Goal: Task Accomplishment & Management: Manage account settings

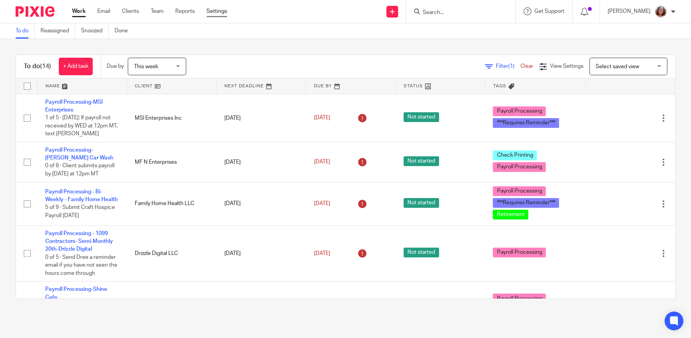
click at [223, 12] on link "Settings" at bounding box center [217, 11] width 21 height 8
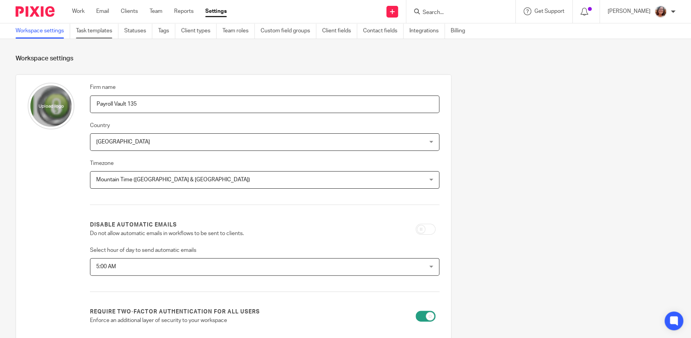
click at [99, 34] on link "Task templates" at bounding box center [97, 30] width 42 height 15
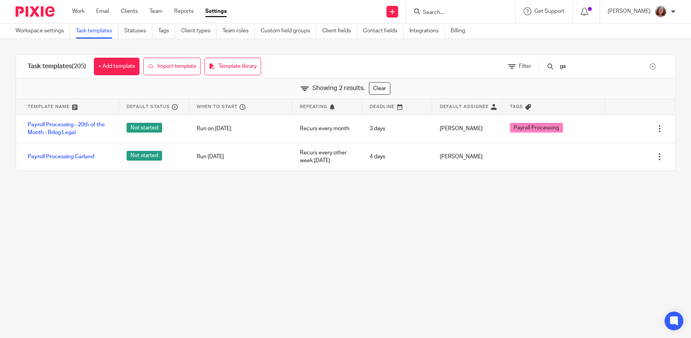
type input "g"
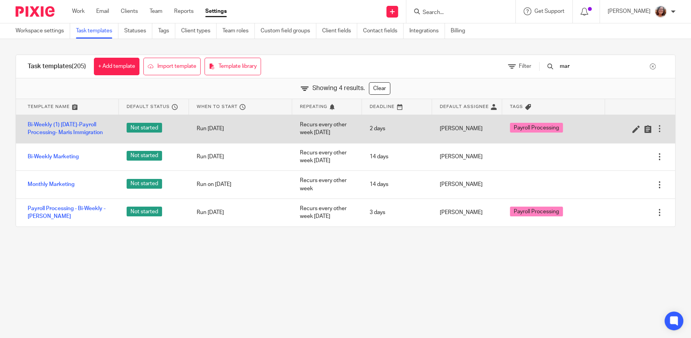
type input "mar"
click at [660, 129] on div at bounding box center [660, 129] width 8 height 8
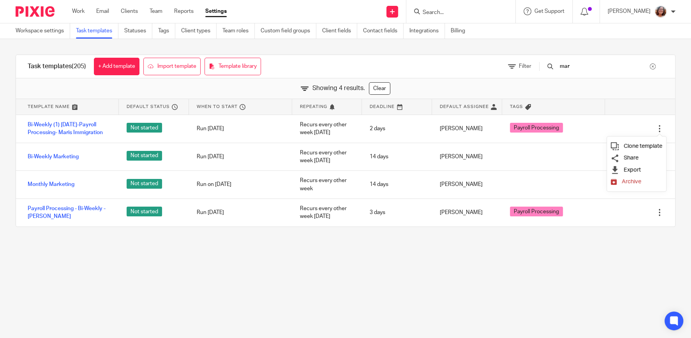
click at [640, 145] on span "Clone template" at bounding box center [643, 146] width 39 height 6
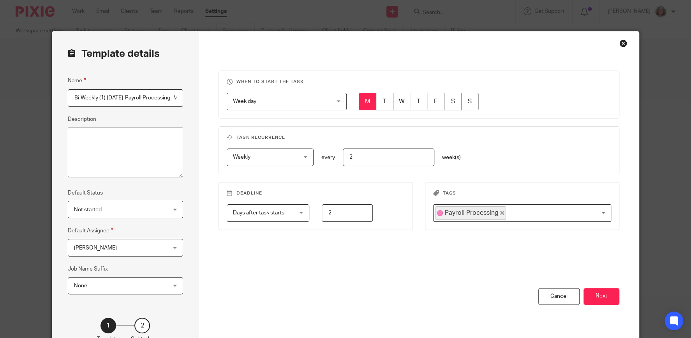
scroll to position [0, 71]
drag, startPoint x: 175, startPoint y: 96, endPoint x: 103, endPoint y: 97, distance: 71.7
click at [103, 97] on input "Bi-Weekly (1) Friday-Payroll Processing- Maris Immigration 2025-09-17" at bounding box center [125, 98] width 115 height 18
type input "Bi-Weekly (1) [DATE]-Payroll Processing- [PERSON_NAME] Immigration"
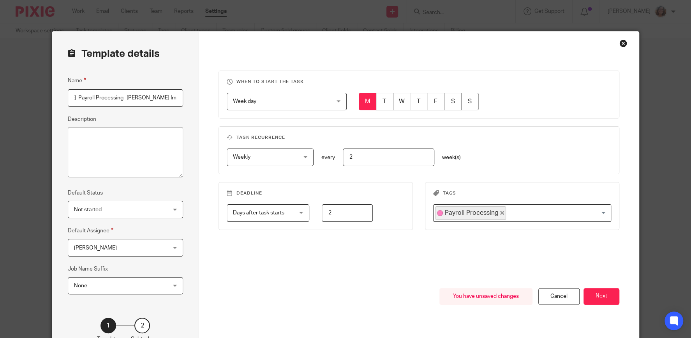
drag, startPoint x: 337, startPoint y: 212, endPoint x: 311, endPoint y: 215, distance: 26.7
click at [322, 215] on input "2" at bounding box center [347, 213] width 51 height 18
type input "1"
click at [571, 215] on input "Search for option" at bounding box center [557, 213] width 100 height 14
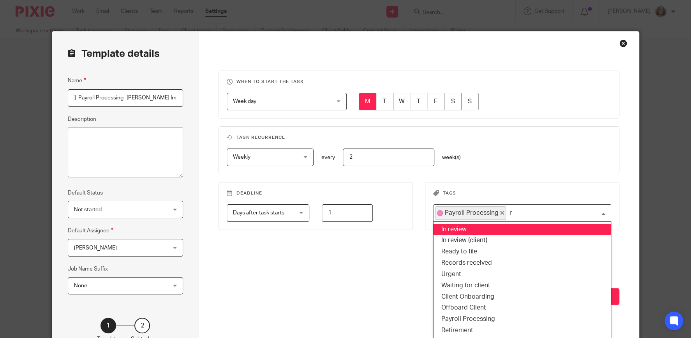
type input "re"
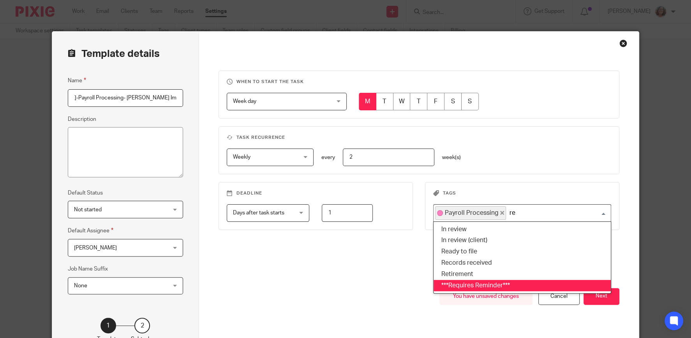
click at [493, 286] on li "***Requires Reminder***" at bounding box center [522, 285] width 177 height 11
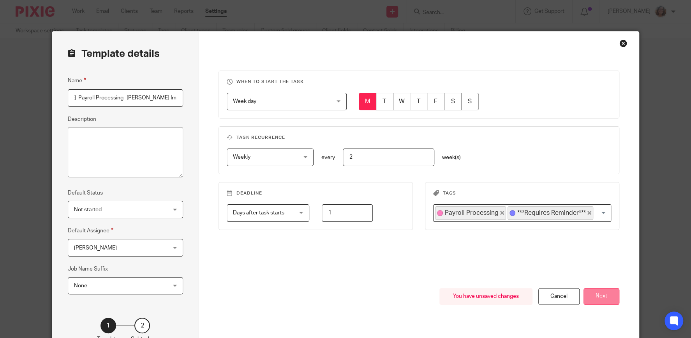
click at [606, 295] on button "Next" at bounding box center [602, 296] width 36 height 17
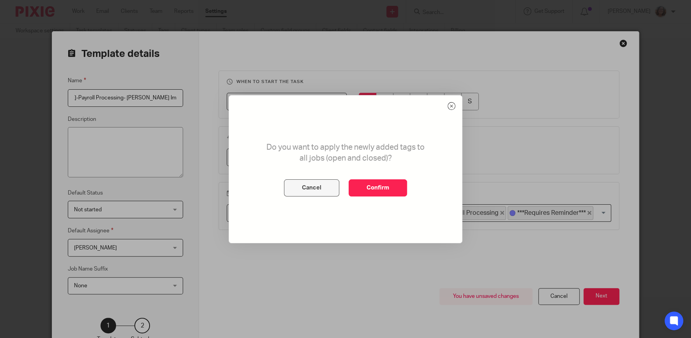
click at [321, 187] on button "Cancel" at bounding box center [311, 187] width 55 height 17
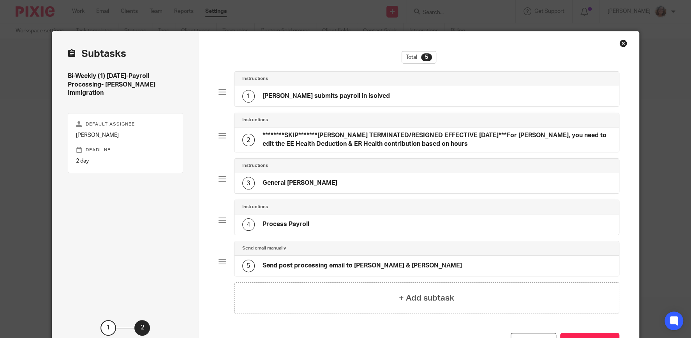
scroll to position [37, 0]
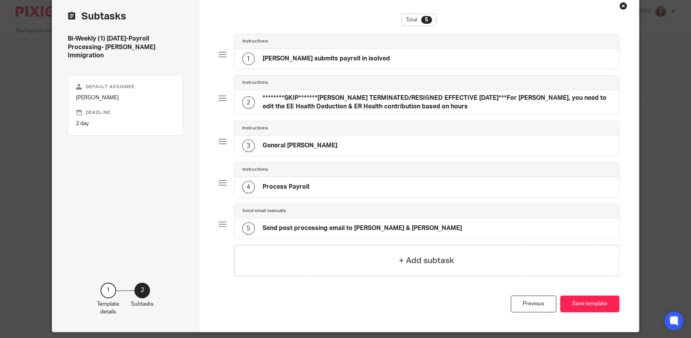
click at [343, 55] on h4 "Sara submits payroll in isolved" at bounding box center [326, 59] width 127 height 8
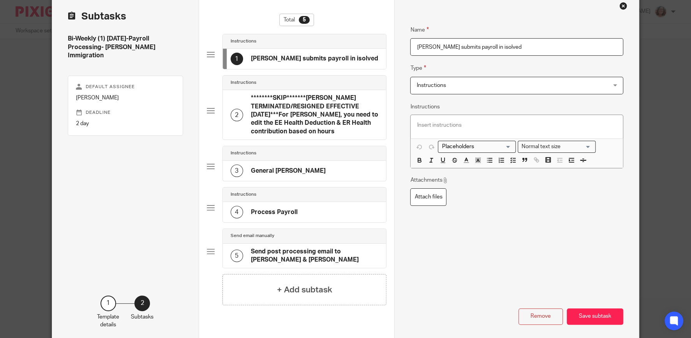
drag, startPoint x: 500, startPoint y: 44, endPoint x: 377, endPoint y: 46, distance: 123.6
click at [410, 48] on input "Sara submits payroll in isolved" at bounding box center [516, 47] width 213 height 18
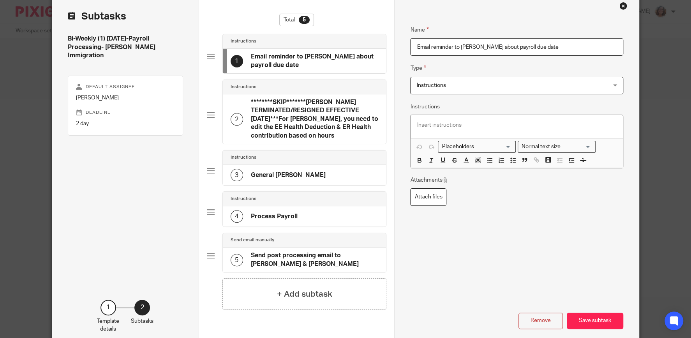
type input "Email reminder to Paige about payroll due date"
click at [474, 127] on p at bounding box center [517, 125] width 200 height 8
click at [487, 83] on span "Instructions" at bounding box center [499, 85] width 165 height 16
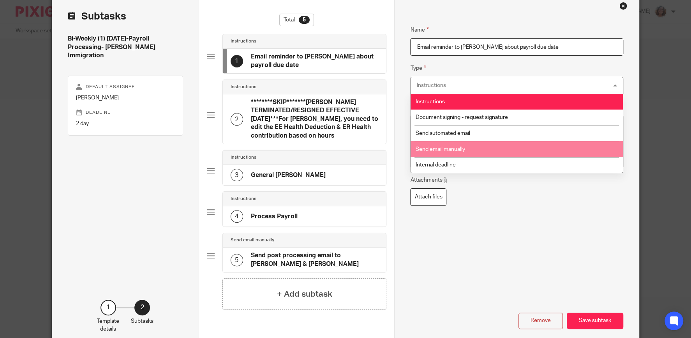
click at [479, 145] on li "Send email manually" at bounding box center [517, 149] width 212 height 16
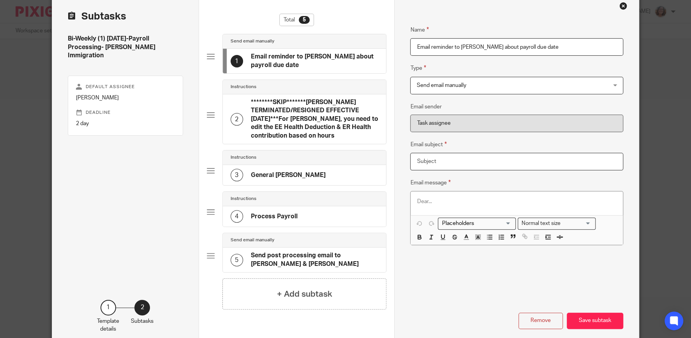
click at [439, 159] on input "Email subject" at bounding box center [516, 162] width 213 height 18
drag, startPoint x: 456, startPoint y: 159, endPoint x: 378, endPoint y: 162, distance: 78.4
click at [410, 162] on input "****00/00/0000 Payroll Reminder - Gardner Immigration" at bounding box center [516, 162] width 213 height 18
type input "Payroll Reminder - Gardner Immigration"
click at [428, 200] on p at bounding box center [517, 202] width 200 height 8
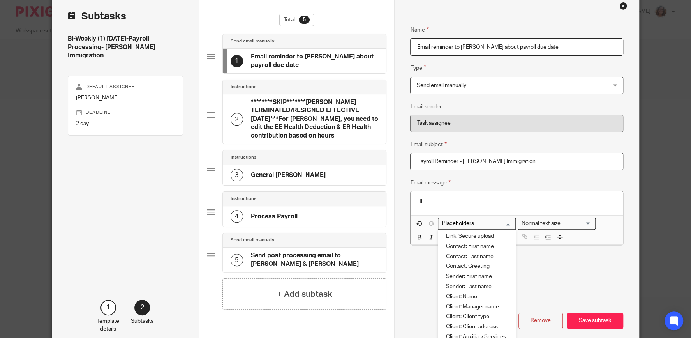
click at [508, 221] on input "Search for option" at bounding box center [475, 223] width 72 height 8
click at [490, 247] on li "Contact: First name" at bounding box center [476, 247] width 77 height 10
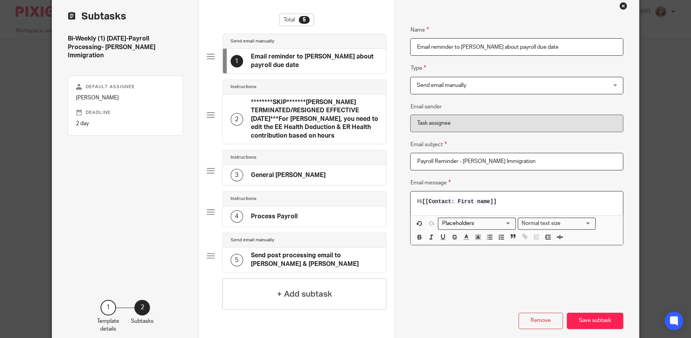
click at [505, 200] on p "Hi [[Contact: First name]]" at bounding box center [517, 202] width 200 height 8
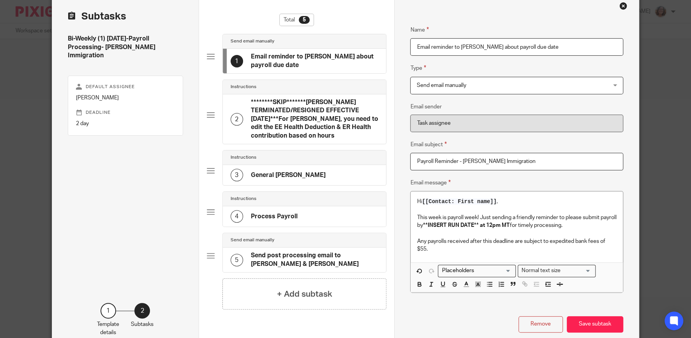
click at [440, 249] on p "Any payrolls received after this deadline are subject to expedited bank fees of…" at bounding box center [517, 245] width 200 height 16
drag, startPoint x: 577, startPoint y: 240, endPoint x: 551, endPoint y: 242, distance: 26.2
click at [551, 242] on p "Any payrolls received after this deadline are subject to expedited bank fees of…" at bounding box center [517, 245] width 200 height 16
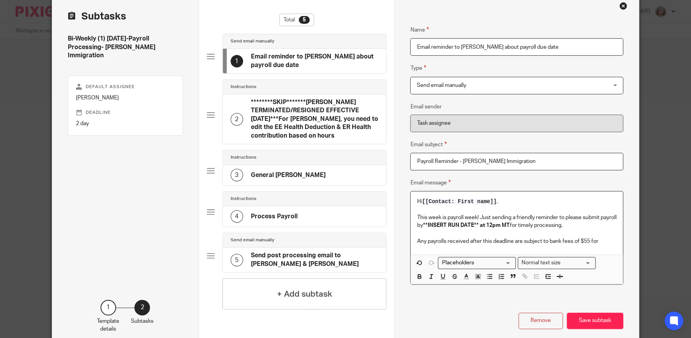
click at [602, 240] on p "Any payrolls received after this deadline are subject to bank fees of $55 for" at bounding box center [517, 241] width 200 height 8
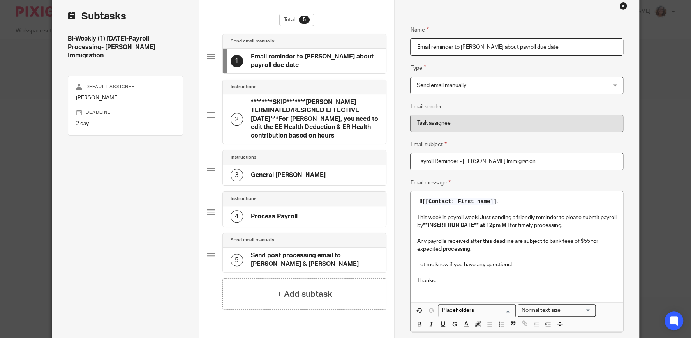
click at [511, 309] on input "Search for option" at bounding box center [475, 310] width 72 height 8
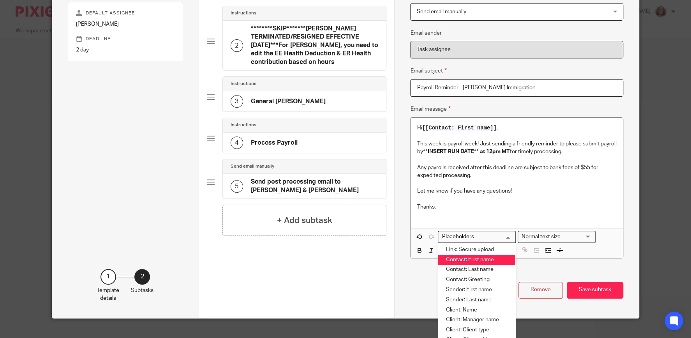
scroll to position [113, 0]
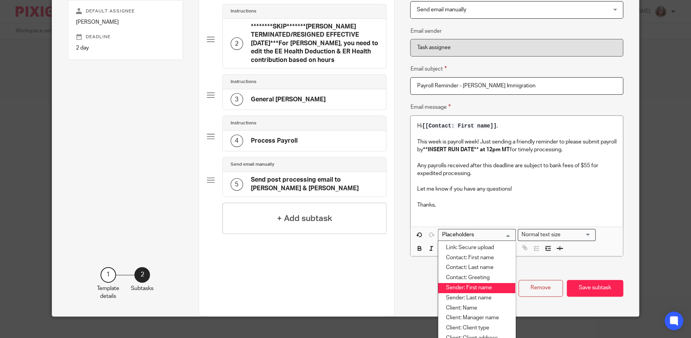
click at [485, 288] on li "Sender: First name" at bounding box center [476, 288] width 77 height 10
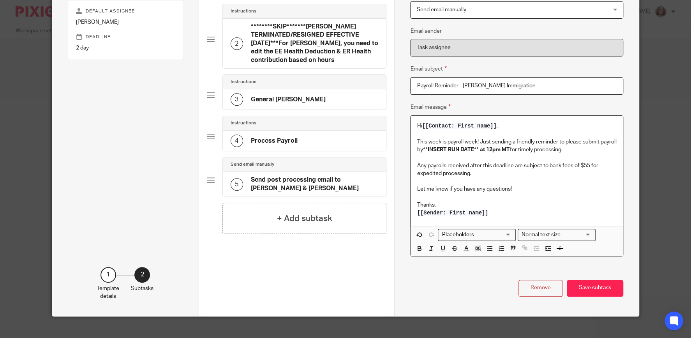
click at [492, 210] on p "[[Sender: First name]]" at bounding box center [517, 213] width 200 height 8
click at [488, 213] on span "[[Sender: First name]]" at bounding box center [452, 213] width 71 height 6
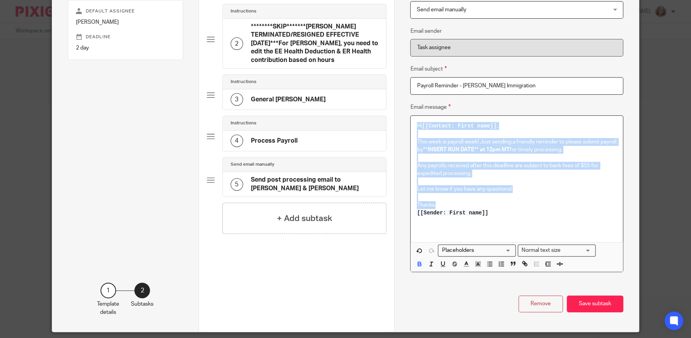
drag, startPoint x: 490, startPoint y: 212, endPoint x: 395, endPoint y: 126, distance: 128.6
click at [395, 126] on div "Name Email reminder to Paige about payroll due date Type Send email manually Se…" at bounding box center [516, 125] width 244 height 413
copy div "Hi [[Contact: First name]] , This week is payroll week! Just sending a friendly…"
drag, startPoint x: 487, startPoint y: 222, endPoint x: 492, endPoint y: 212, distance: 11.2
click at [487, 221] on p at bounding box center [517, 221] width 200 height 8
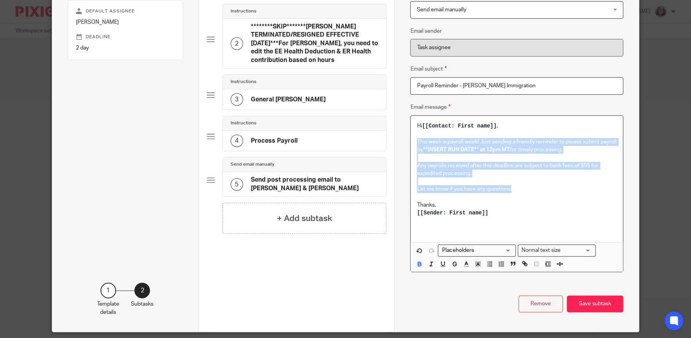
drag, startPoint x: 522, startPoint y: 187, endPoint x: 419, endPoint y: 141, distance: 113.7
click at [419, 141] on div "Hi [[Contact: First name]] , This week is payroll week! Just sending a friendly…" at bounding box center [517, 179] width 212 height 126
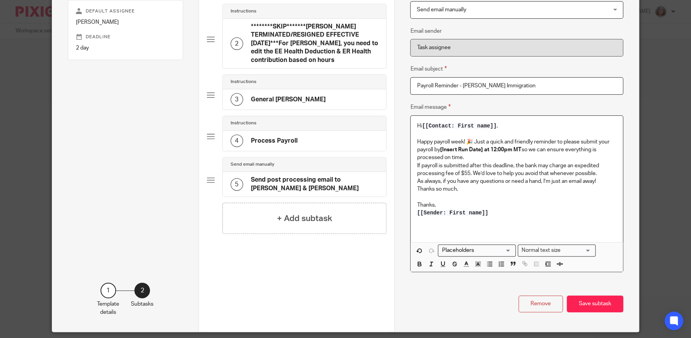
click at [469, 155] on p "Happy payroll week! 🎉 Just a quick and friendly reminder to please submit your …" at bounding box center [517, 150] width 200 height 24
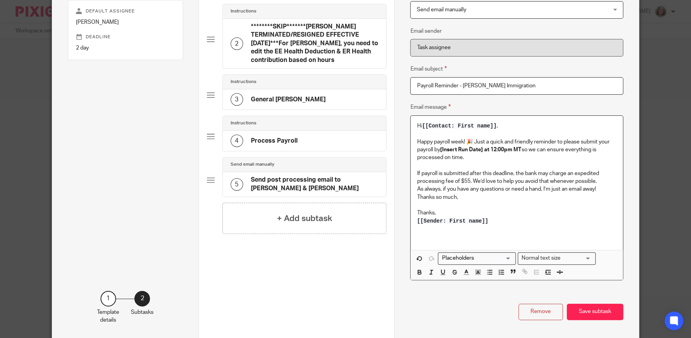
click at [600, 181] on p "If payroll is submitted after this deadline, the bank may charge an expedited p…" at bounding box center [517, 178] width 200 height 16
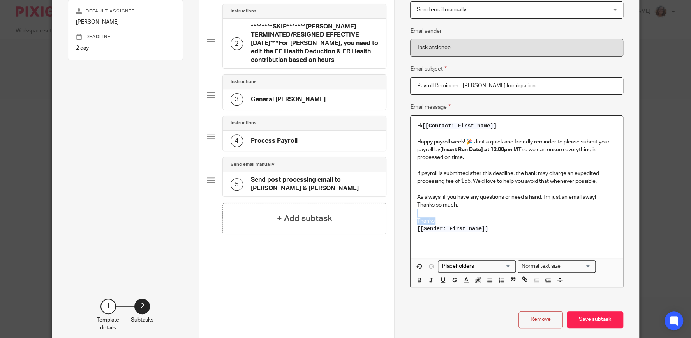
drag, startPoint x: 445, startPoint y: 221, endPoint x: 414, endPoint y: 211, distance: 32.2
click at [414, 211] on div "Hi [[Contact: First name]] , Happy payroll week! 🎉 Just a quick and friendly re…" at bounding box center [517, 187] width 212 height 142
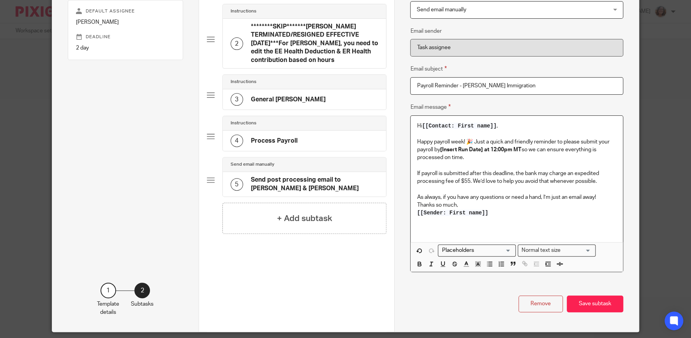
click at [416, 204] on div "Hi [[Contact: First name]] , Happy payroll week! 🎉 Just a quick and friendly re…" at bounding box center [517, 179] width 212 height 126
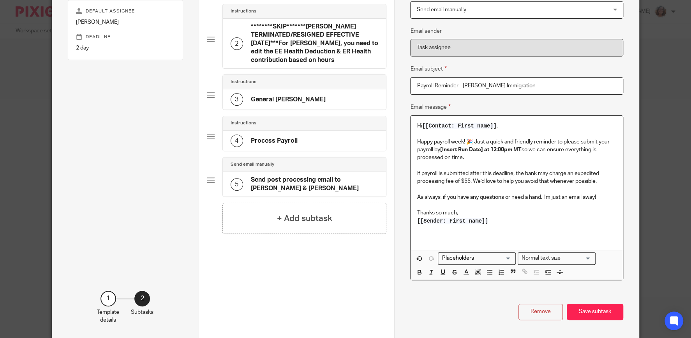
click at [504, 223] on p "[[Sender: First name]]" at bounding box center [517, 221] width 200 height 8
click at [445, 235] on p at bounding box center [517, 237] width 200 height 8
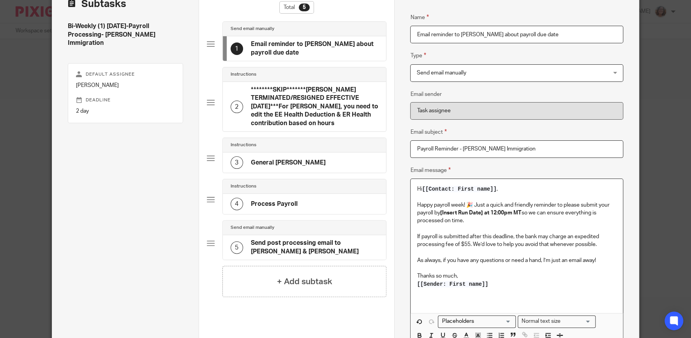
scroll to position [37, 0]
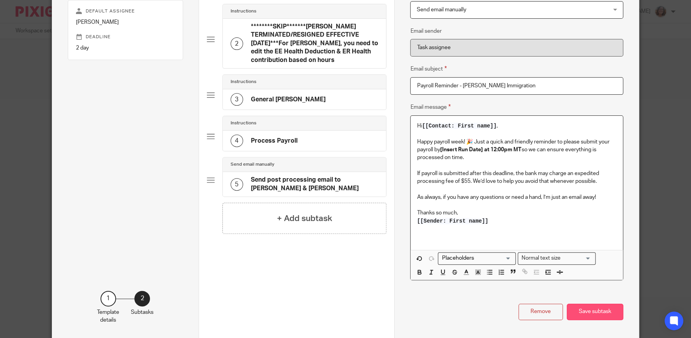
click at [608, 311] on button "Save subtask" at bounding box center [595, 312] width 57 height 17
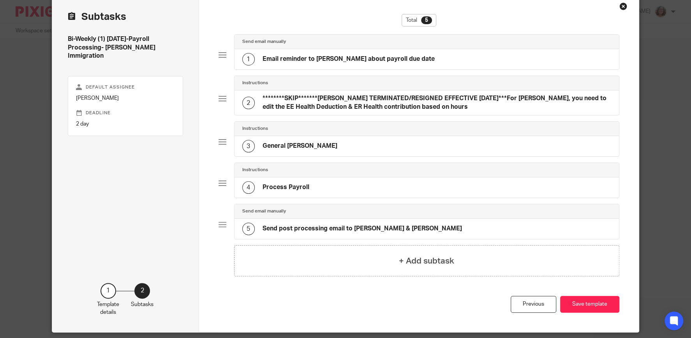
scroll to position [24, 0]
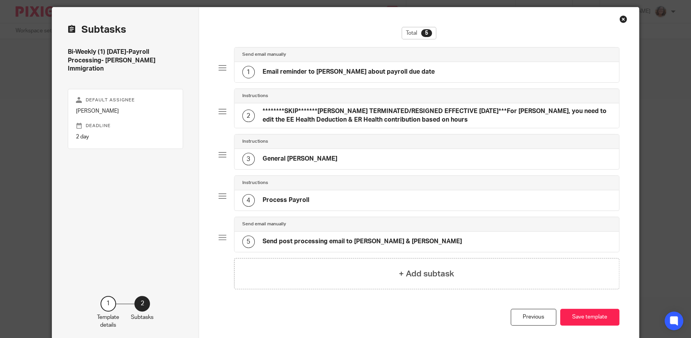
click at [415, 112] on h4 "********SKIP*******MARLISE TERMINATED/RESIGNED EFFECTIVE MAY 2025***For Marlise…" at bounding box center [437, 115] width 349 height 17
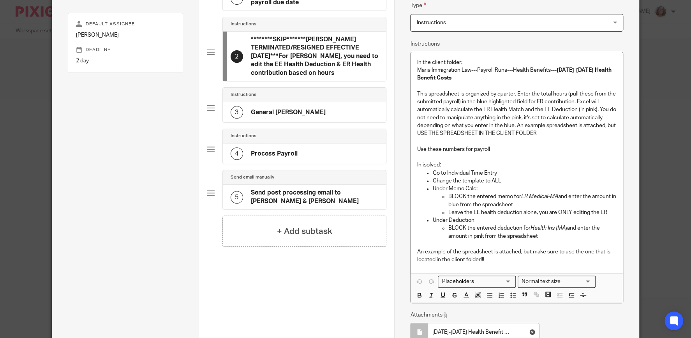
scroll to position [175, 0]
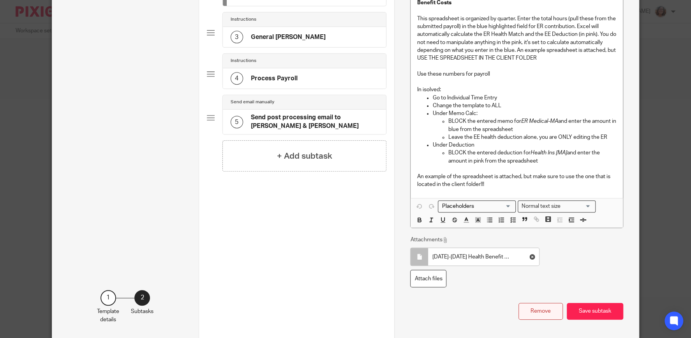
click at [543, 308] on button "Remove" at bounding box center [541, 311] width 44 height 17
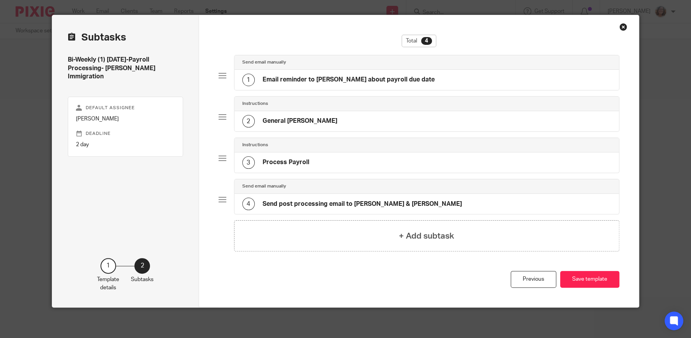
click at [311, 122] on div "2 General Legder" at bounding box center [427, 121] width 385 height 20
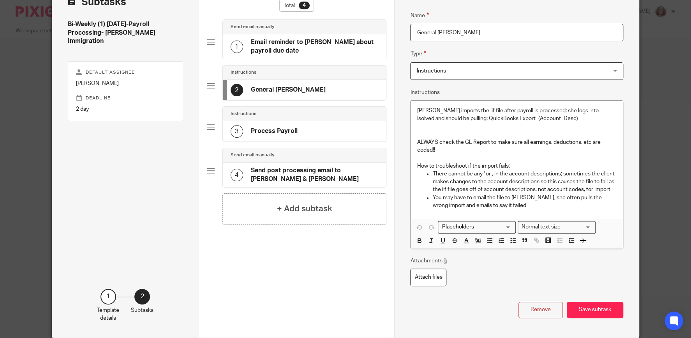
scroll to position [83, 0]
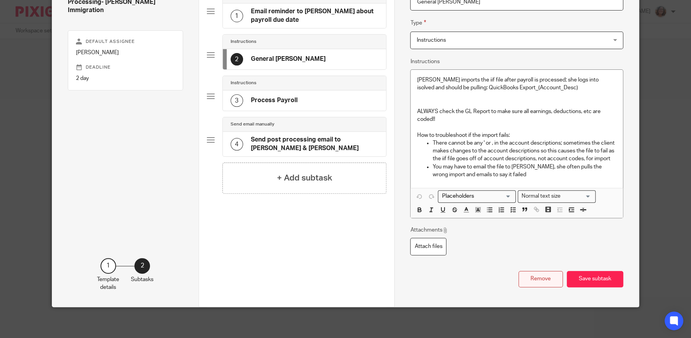
click at [545, 277] on button "Remove" at bounding box center [541, 279] width 44 height 17
type input "Process Payroll"
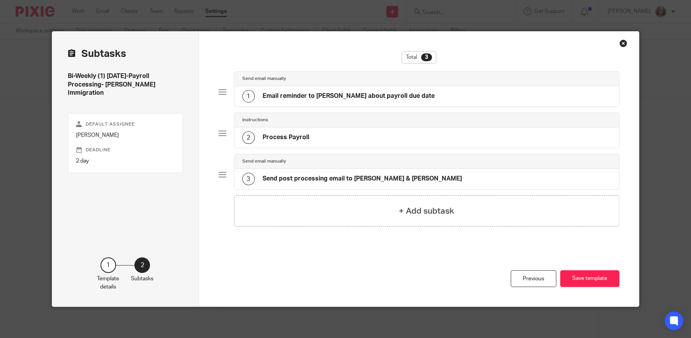
click at [331, 138] on div "2 Process Payroll" at bounding box center [427, 137] width 385 height 20
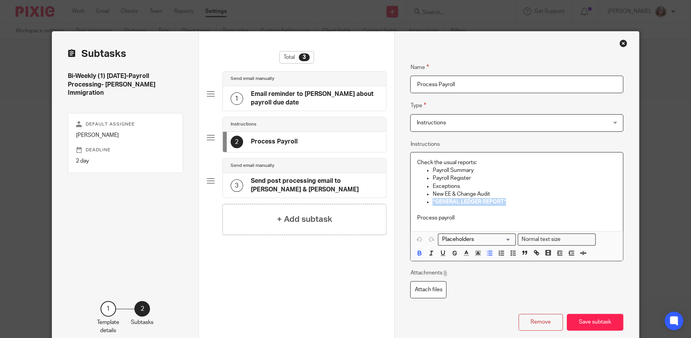
drag, startPoint x: 514, startPoint y: 201, endPoint x: 433, endPoint y: 203, distance: 81.1
click at [433, 203] on li "*GENERAL LEDGER REPORT*" at bounding box center [525, 202] width 184 height 8
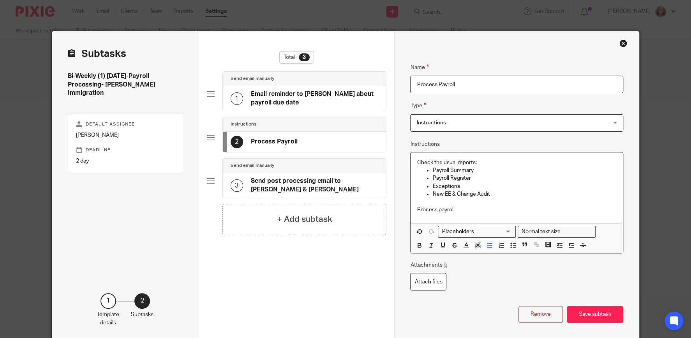
click at [417, 161] on div "Check the usual reports: Payroll Summary Payroll Register Exceptions New EE & C…" at bounding box center [517, 187] width 212 height 71
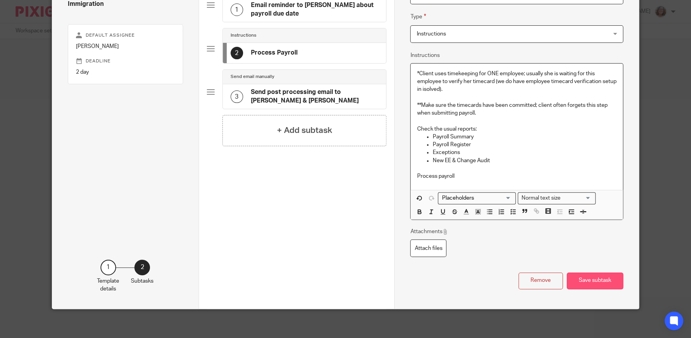
scroll to position [90, 0]
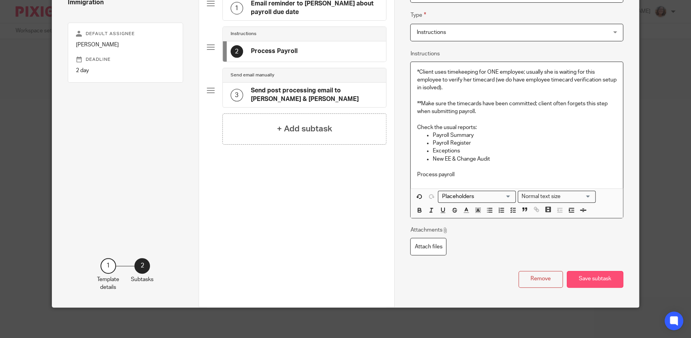
click at [594, 280] on button "Save subtask" at bounding box center [595, 279] width 57 height 17
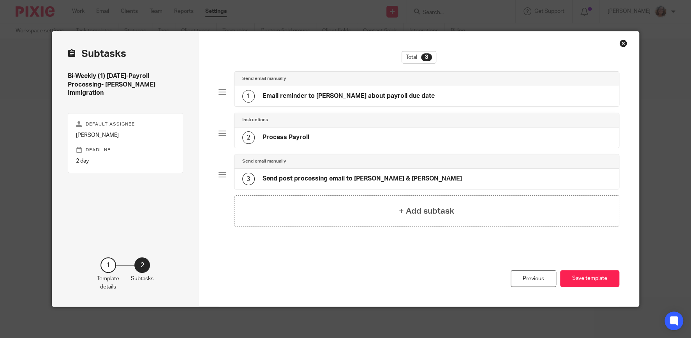
click at [362, 178] on h4 "Send post processing email to Sara & Tierney" at bounding box center [363, 179] width 200 height 8
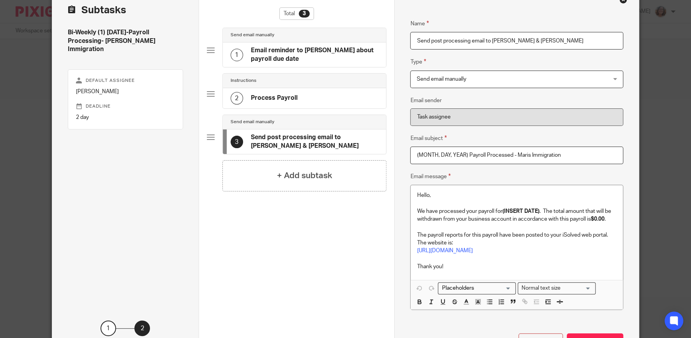
scroll to position [106, 0]
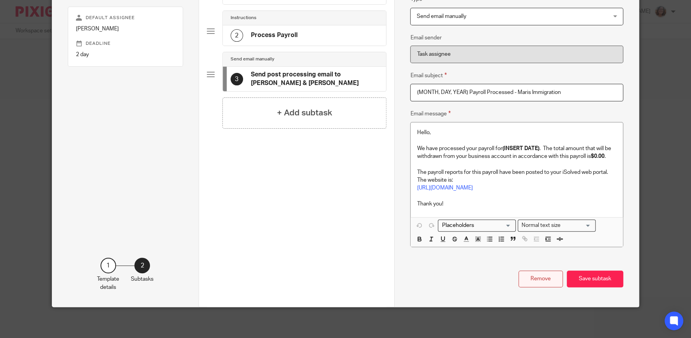
click at [552, 277] on button "Remove" at bounding box center [541, 279] width 44 height 17
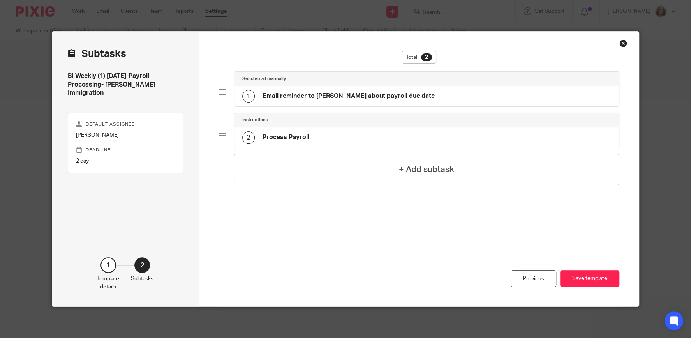
scroll to position [0, 0]
click at [600, 278] on button "Save template" at bounding box center [589, 278] width 59 height 17
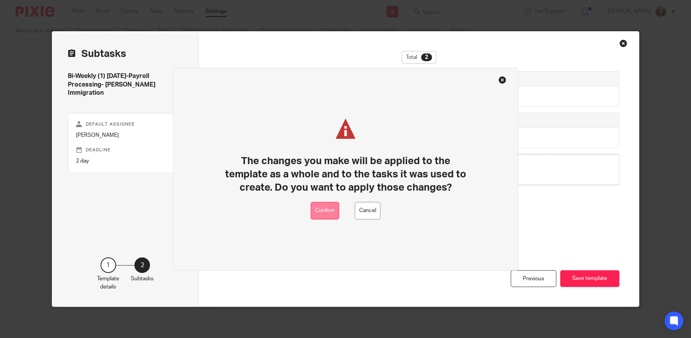
click at [328, 209] on button "Confirm" at bounding box center [325, 211] width 28 height 18
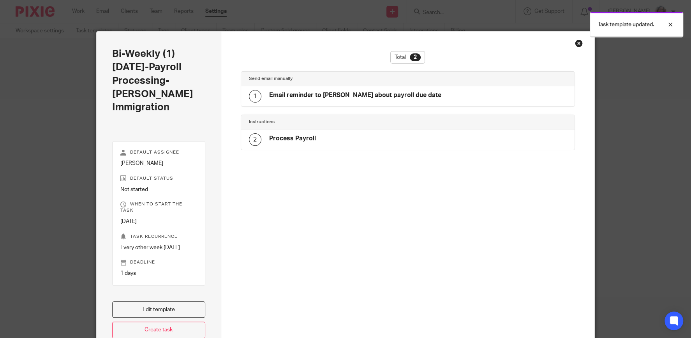
scroll to position [62, 0]
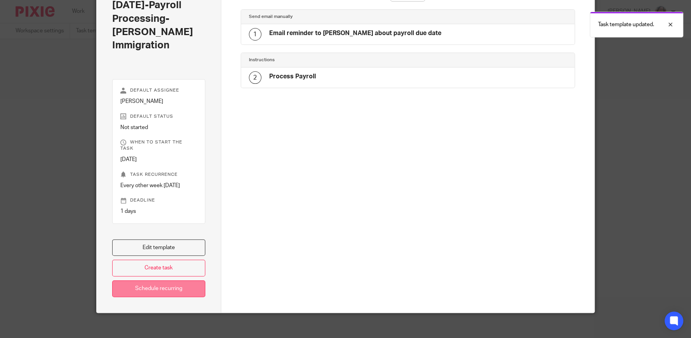
click at [161, 284] on link "Schedule recurring" at bounding box center [158, 288] width 93 height 17
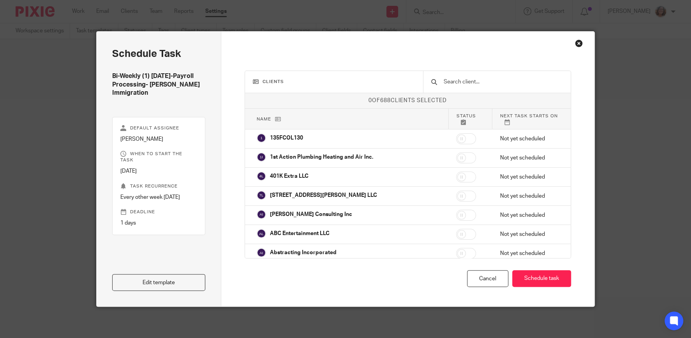
click at [463, 81] on input "text" at bounding box center [503, 82] width 120 height 9
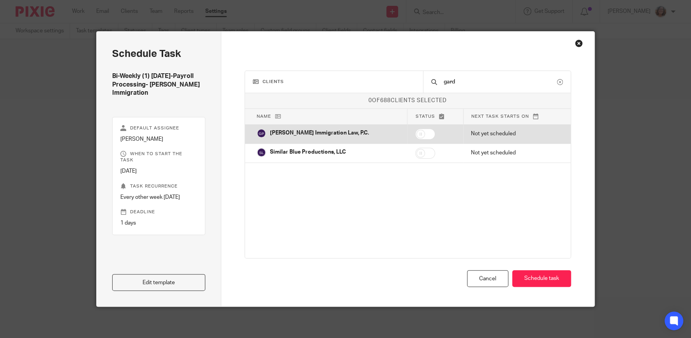
type input "gard"
click at [415, 133] on input "checkbox" at bounding box center [425, 134] width 20 height 11
checkbox input "true"
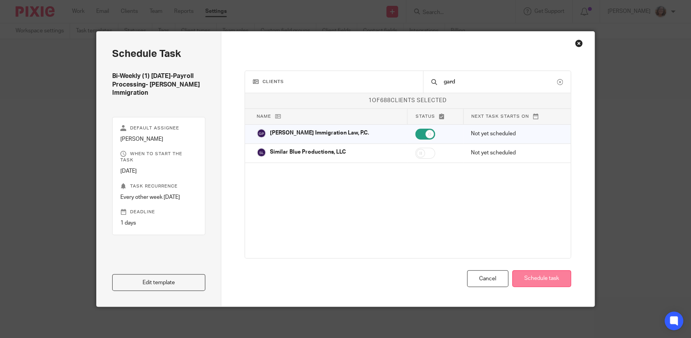
click at [542, 276] on button "Schedule task" at bounding box center [542, 278] width 59 height 17
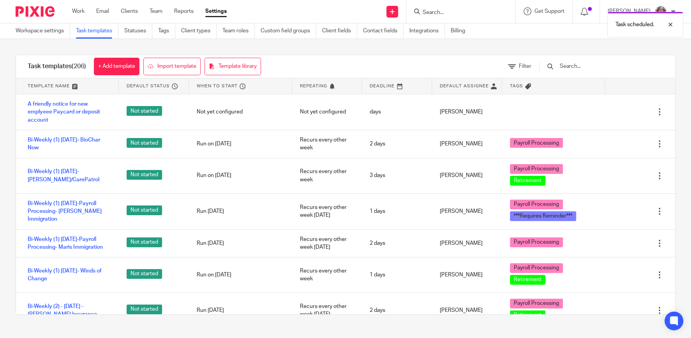
click at [458, 10] on div "Task scheduled." at bounding box center [515, 23] width 338 height 30
click at [442, 11] on div "Task scheduled." at bounding box center [515, 23] width 338 height 30
click at [448, 12] on input "Search" at bounding box center [457, 12] width 70 height 7
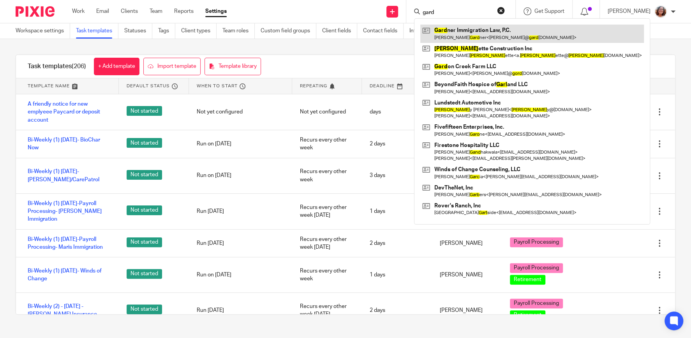
type input "gard"
click at [479, 32] on link at bounding box center [533, 34] width 224 height 18
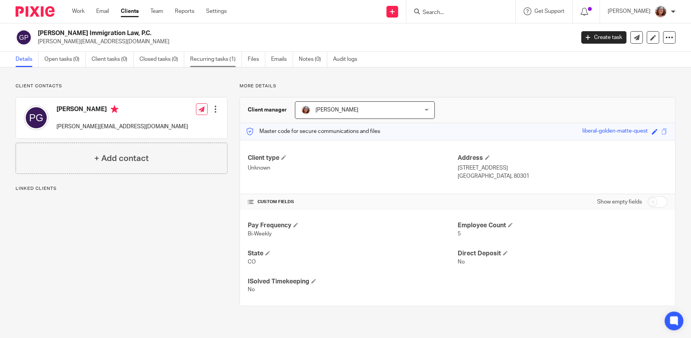
click at [206, 57] on link "Recurring tasks (1)" at bounding box center [216, 59] width 52 height 15
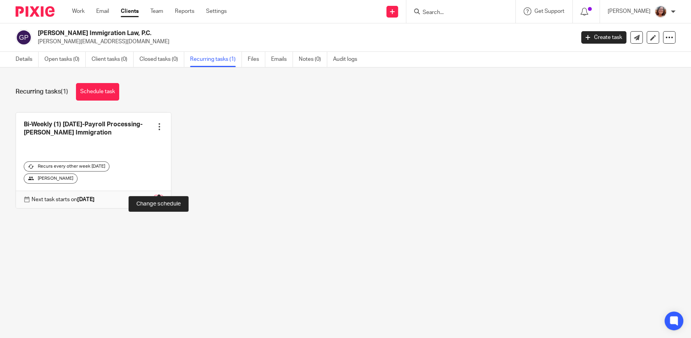
click at [158, 195] on link at bounding box center [158, 199] width 9 height 9
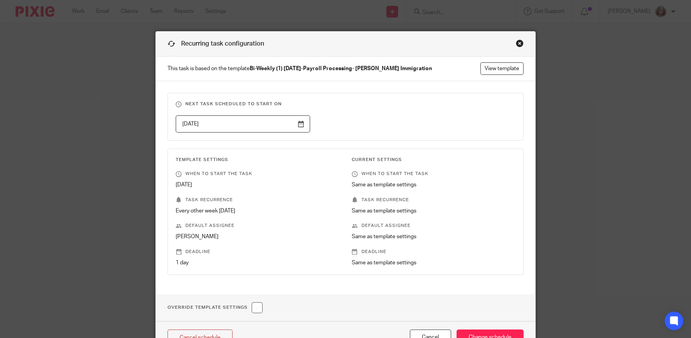
click at [301, 123] on input "[DATE]" at bounding box center [243, 124] width 134 height 18
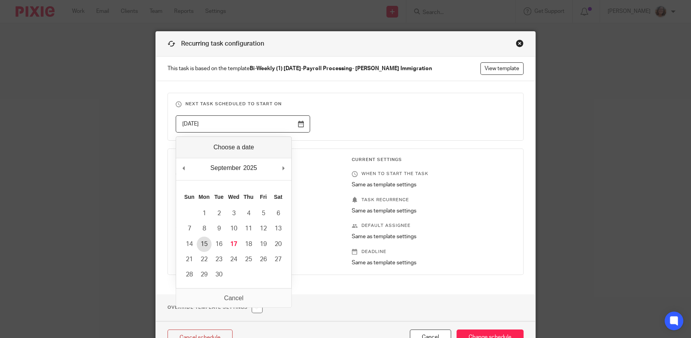
type input "[DATE]"
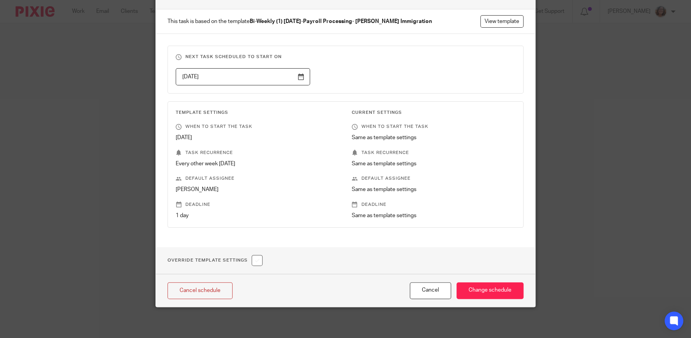
scroll to position [48, 0]
click at [499, 292] on input "Change schedule" at bounding box center [490, 290] width 67 height 17
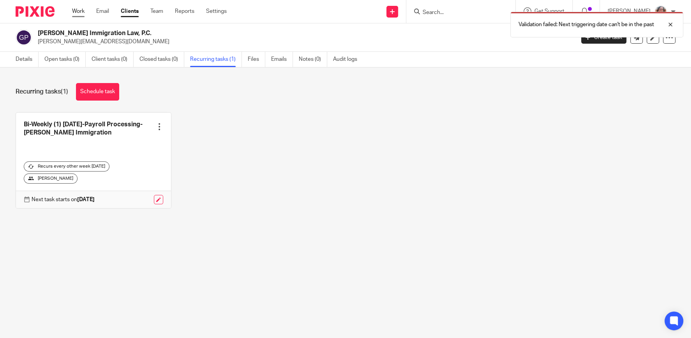
click at [81, 11] on link "Work" at bounding box center [78, 11] width 12 height 8
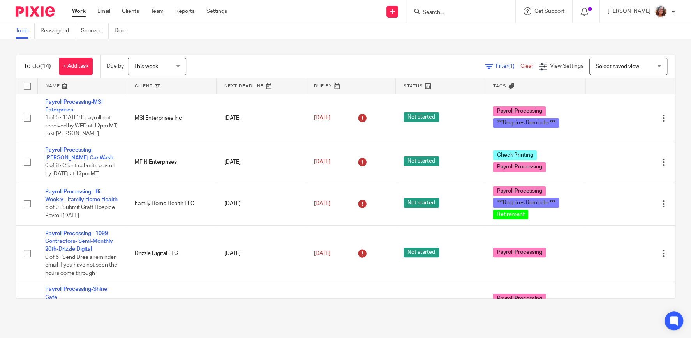
click at [145, 84] on link at bounding box center [171, 86] width 89 height 16
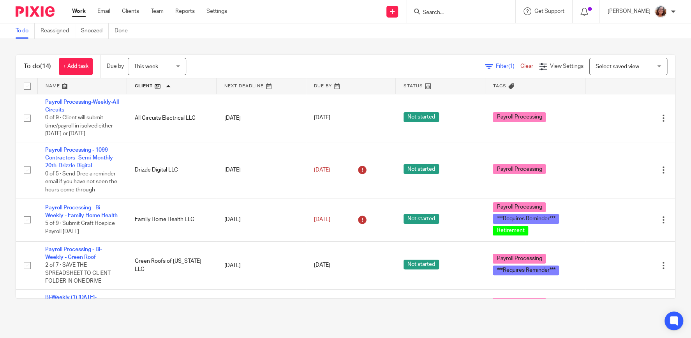
click at [446, 12] on input "Search" at bounding box center [457, 12] width 70 height 7
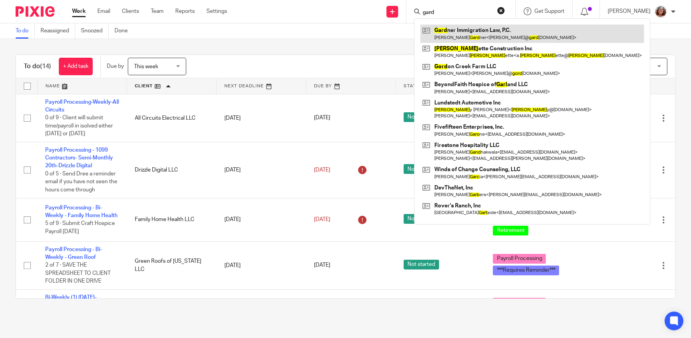
type input "gard"
click at [465, 32] on link at bounding box center [533, 34] width 224 height 18
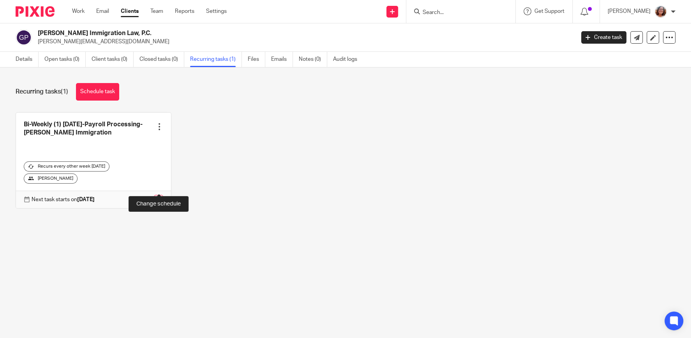
click at [157, 195] on link at bounding box center [158, 199] width 9 height 9
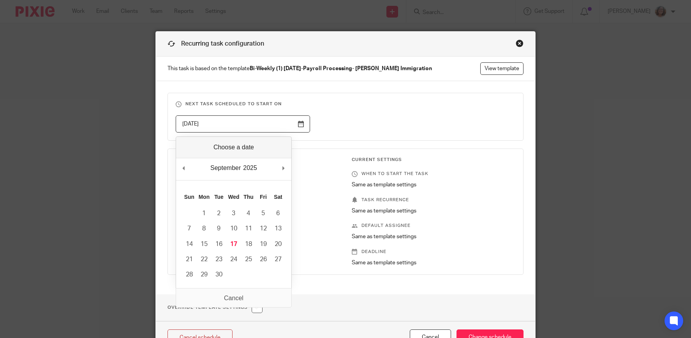
click at [300, 125] on input "[DATE]" at bounding box center [243, 124] width 134 height 18
type input "2025-09-29"
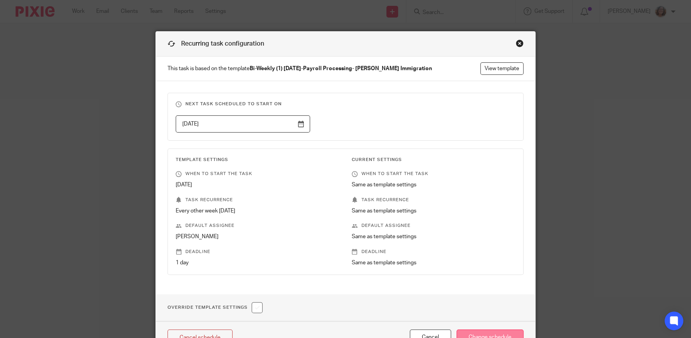
click at [486, 332] on input "Change schedule" at bounding box center [490, 337] width 67 height 17
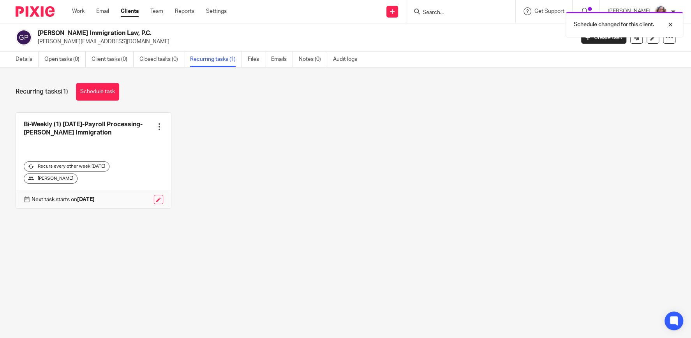
click at [160, 124] on div at bounding box center [160, 127] width 8 height 8
click at [122, 145] on link "Create task" at bounding box center [130, 143] width 62 height 11
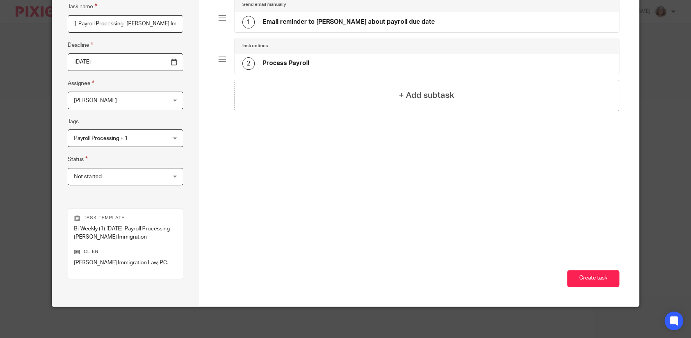
scroll to position [36, 0]
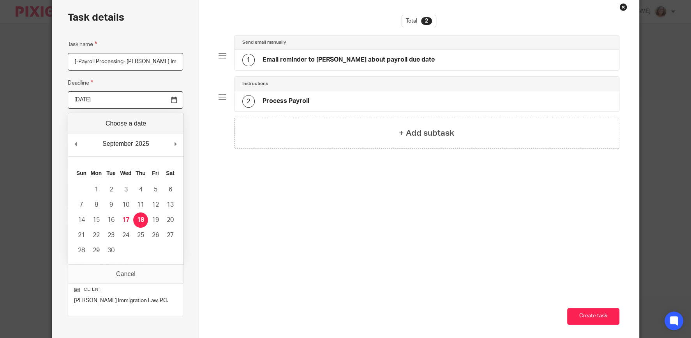
click at [175, 98] on input "[DATE]" at bounding box center [125, 100] width 115 height 18
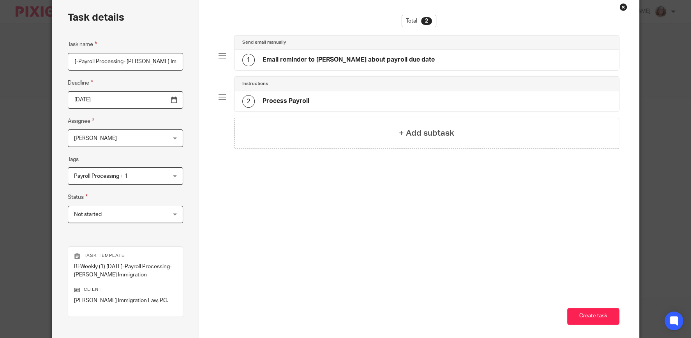
click at [176, 97] on input "[DATE]" at bounding box center [125, 100] width 115 height 18
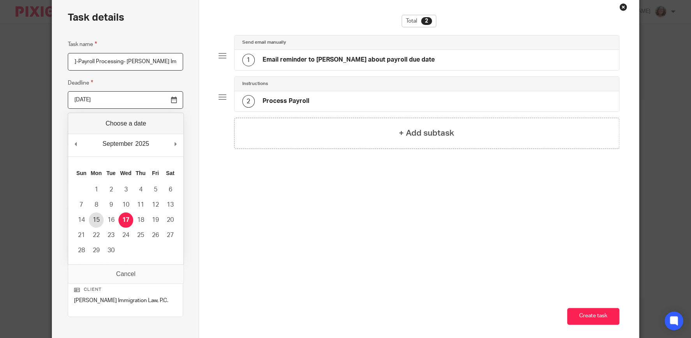
type input "[DATE]"
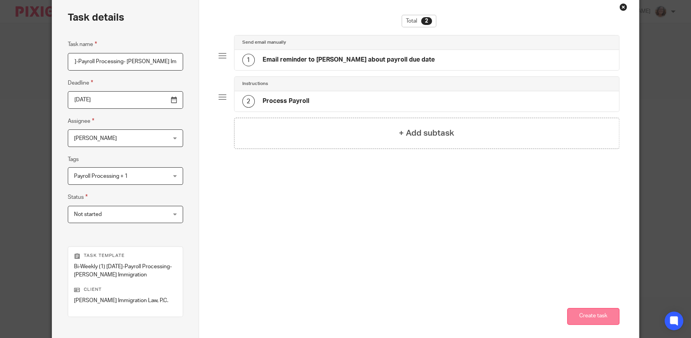
click at [587, 316] on button "Create task" at bounding box center [594, 316] width 52 height 17
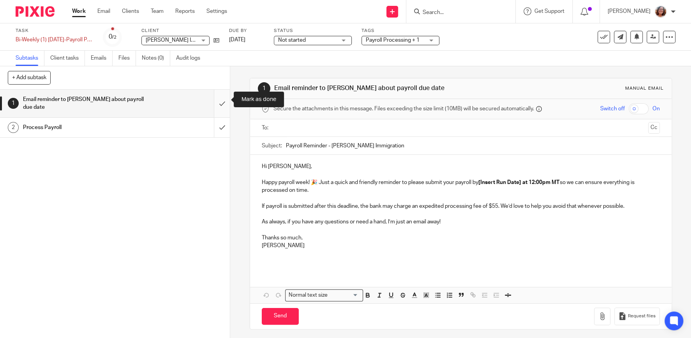
click at [221, 98] on input "submit" at bounding box center [115, 104] width 230 height 28
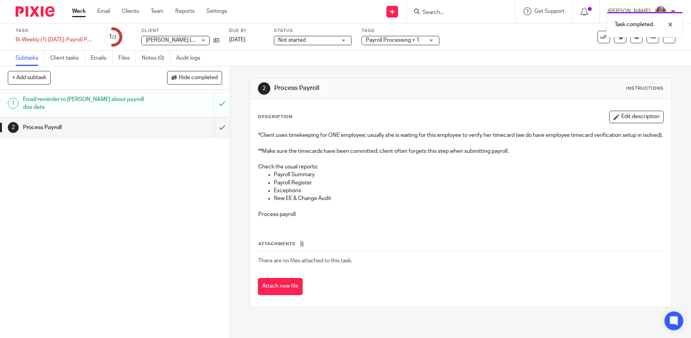
click at [78, 14] on link "Work" at bounding box center [79, 11] width 14 height 8
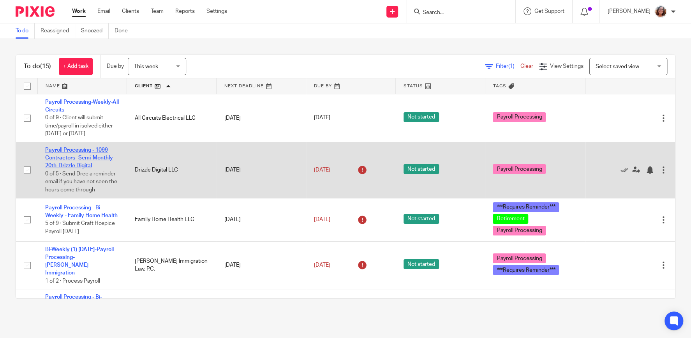
click at [80, 165] on link "Payroll Processing - 1099 Contractors- Semi-Monthly 20th-Drizzle Digital" at bounding box center [79, 157] width 68 height 21
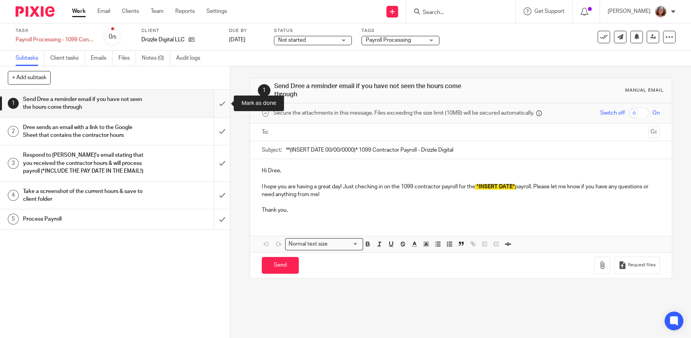
click at [223, 104] on input "submit" at bounding box center [115, 104] width 230 height 28
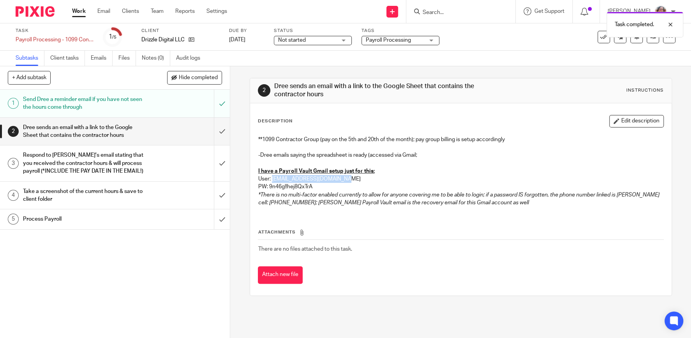
drag, startPoint x: 344, startPoint y: 178, endPoint x: 273, endPoint y: 180, distance: 70.6
click at [273, 180] on p "User: payrollvault135@gmail.com" at bounding box center [460, 179] width 405 height 8
copy p "payrollvault135@gmail.com"
click at [222, 130] on input "submit" at bounding box center [115, 132] width 230 height 28
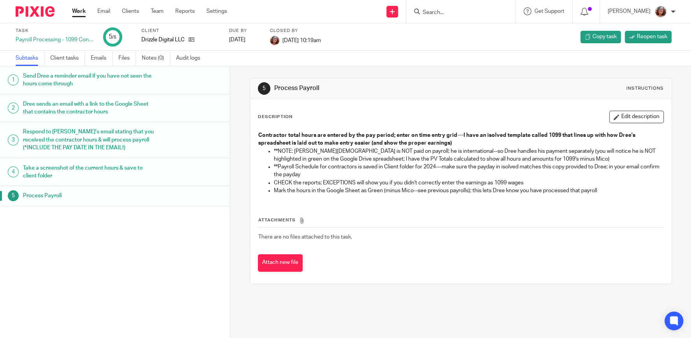
click at [78, 12] on link "Work" at bounding box center [79, 11] width 14 height 8
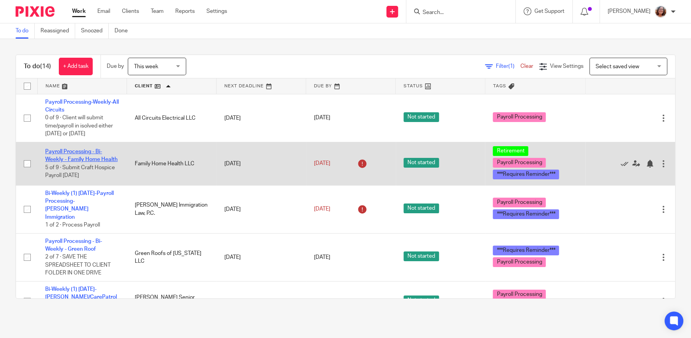
click at [62, 158] on link "Payroll Processing - Bi-Weekly - Family Home Health" at bounding box center [81, 155] width 72 height 13
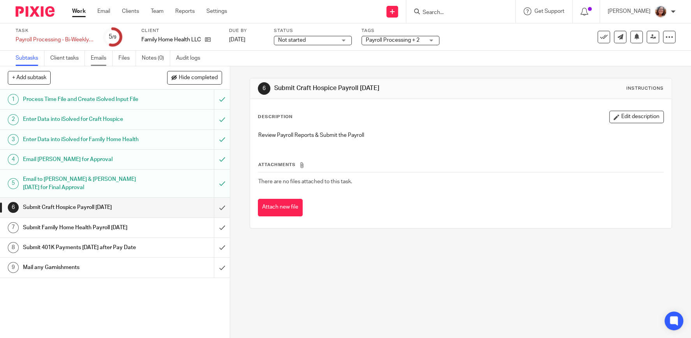
click at [94, 60] on link "Emails" at bounding box center [102, 58] width 22 height 15
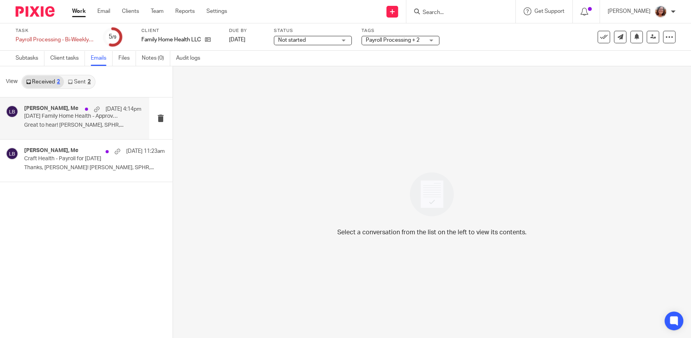
click at [74, 119] on p "[DATE] Family Home Health - Approve payroll" at bounding box center [71, 116] width 94 height 7
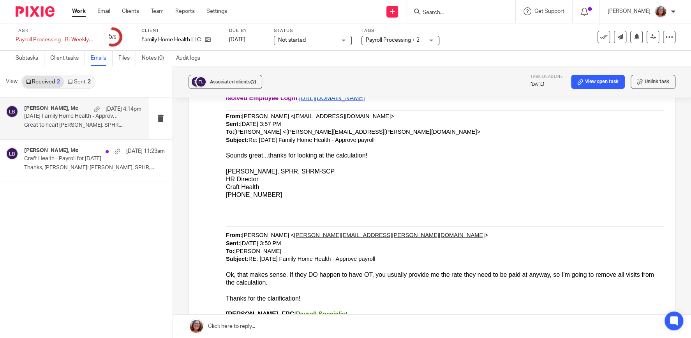
scroll to position [1284, 0]
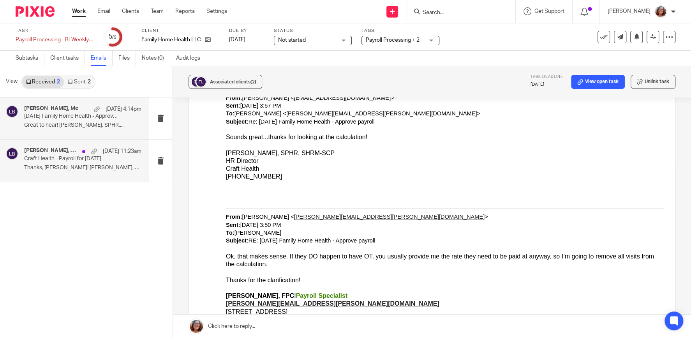
click at [54, 170] on p "Thanks, [PERSON_NAME]! [PERSON_NAME], SPHR,..." at bounding box center [82, 167] width 117 height 7
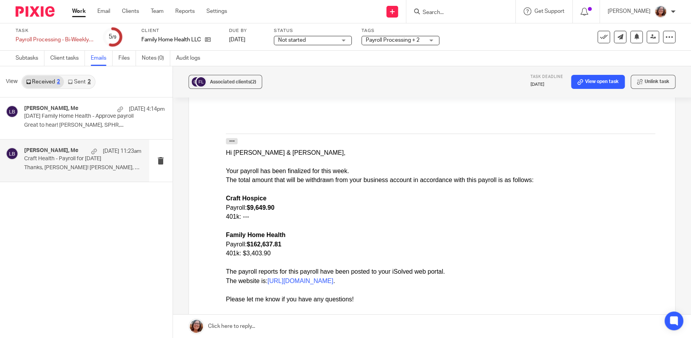
scroll to position [151, 0]
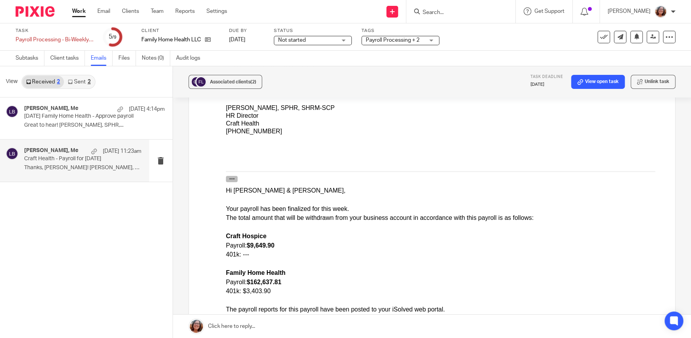
click at [231, 180] on icon "button" at bounding box center [232, 179] width 6 height 6
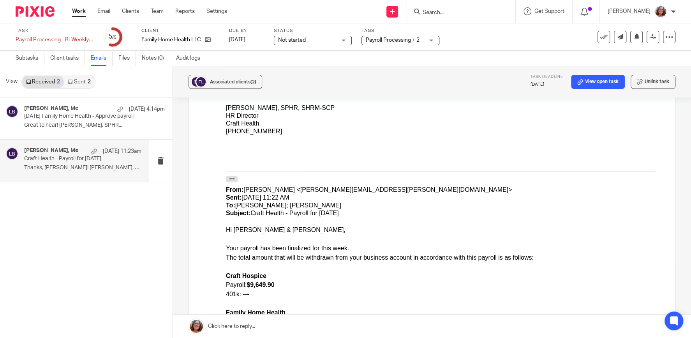
click at [74, 9] on link "Work" at bounding box center [79, 11] width 14 height 8
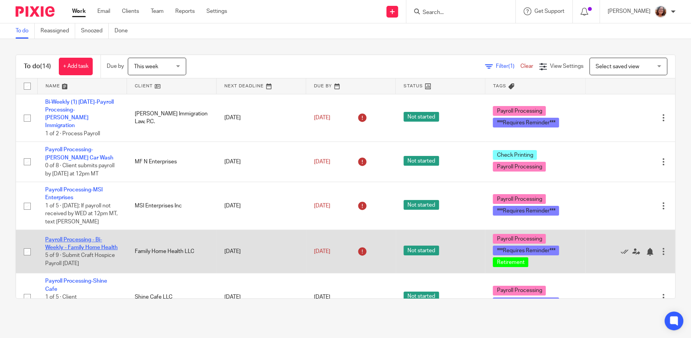
click at [85, 239] on link "Payroll Processing - Bi-Weekly - Family Home Health" at bounding box center [81, 243] width 72 height 13
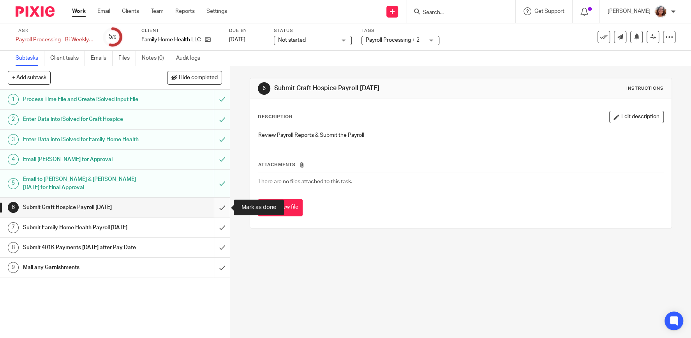
click at [218, 205] on input "submit" at bounding box center [115, 207] width 230 height 19
click at [226, 233] on input "submit" at bounding box center [115, 227] width 230 height 19
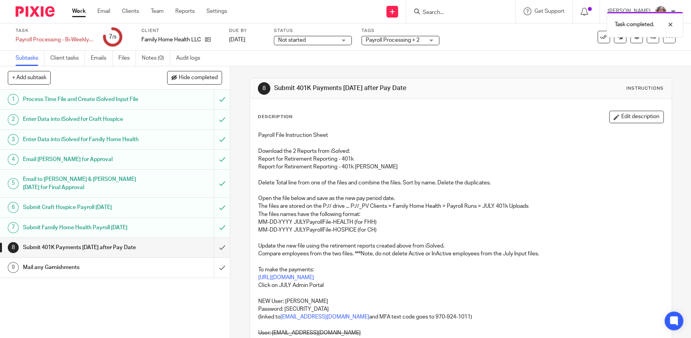
click at [82, 14] on link "Work" at bounding box center [79, 11] width 14 height 8
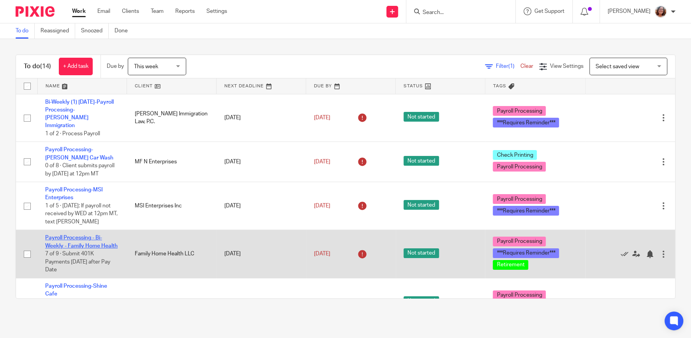
click at [95, 237] on link "Payroll Processing - Bi-Weekly - Family Home Health" at bounding box center [81, 241] width 72 height 13
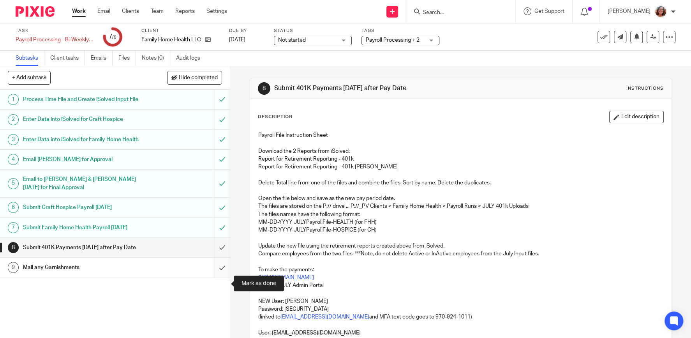
click at [224, 277] on input "submit" at bounding box center [115, 267] width 230 height 19
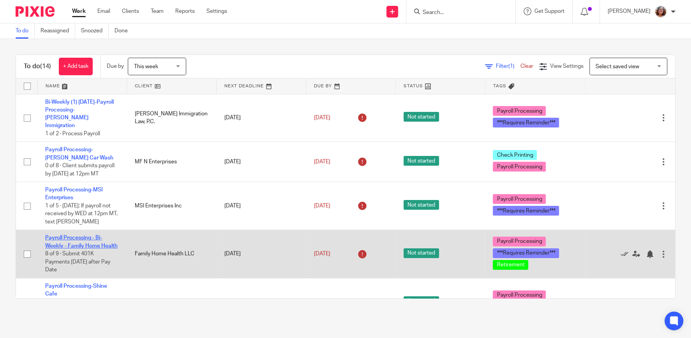
click at [102, 237] on link "Payroll Processing - Bi-Weekly - Family Home Health" at bounding box center [81, 241] width 72 height 13
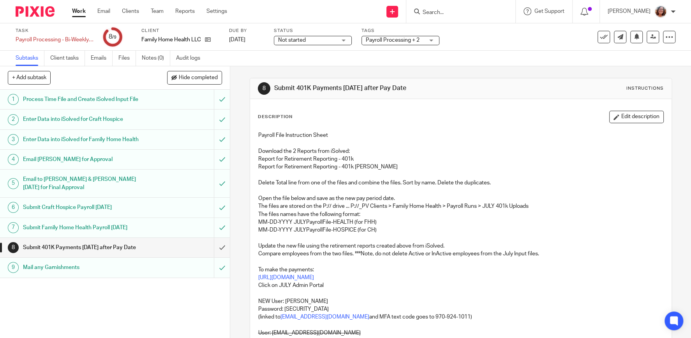
click at [76, 11] on link "Work" at bounding box center [79, 11] width 14 height 8
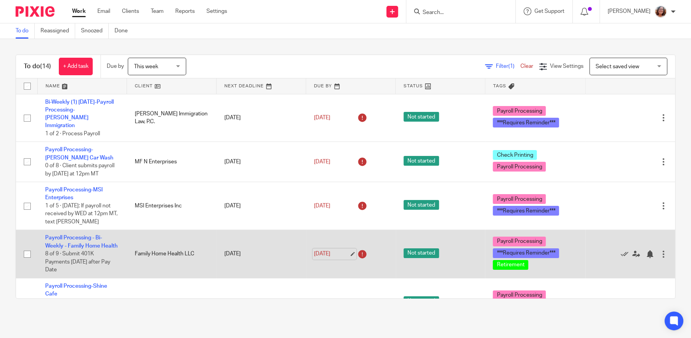
click at [349, 250] on link "[DATE]" at bounding box center [331, 254] width 35 height 8
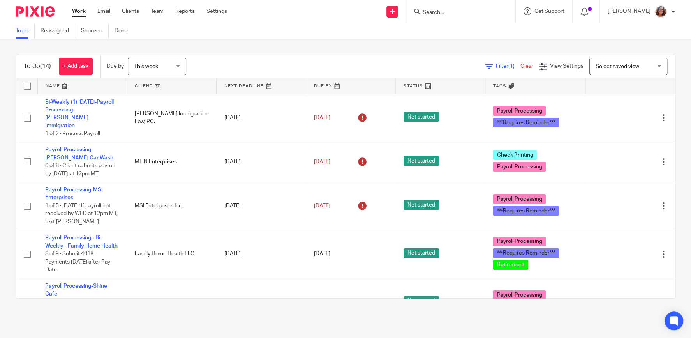
click at [140, 84] on link at bounding box center [171, 86] width 89 height 16
